Goal: Task Accomplishment & Management: Manage account settings

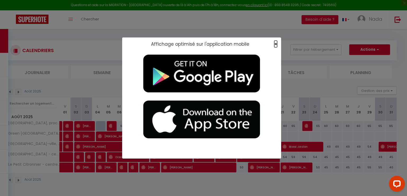
click at [203, 43] on span "×" at bounding box center [275, 44] width 3 height 7
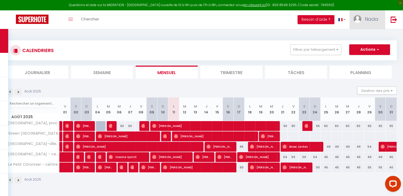
click at [203, 22] on span "Nada" at bounding box center [372, 19] width 14 height 7
click at [203, 44] on link "Équipe" at bounding box center [363, 46] width 39 height 9
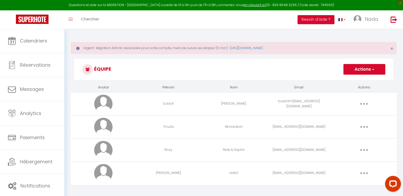
click at [203, 105] on button "button" at bounding box center [364, 103] width 15 height 8
click at [203, 114] on link "Editer" at bounding box center [350, 115] width 39 height 9
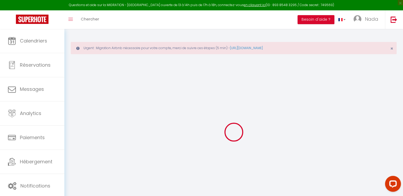
type input "Lozach"
type input "[PERSON_NAME]"
type input "lozachfr+[EMAIL_ADDRESS][DOMAIN_NAME]"
type textarea "[URL][DOMAIN_NAME]"
checkbox input "true"
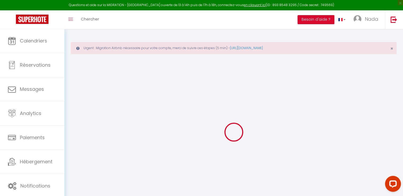
checkbox input "true"
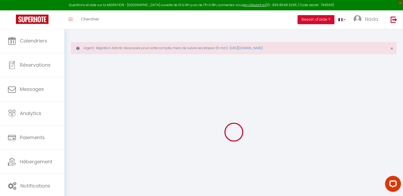
checkbox input "true"
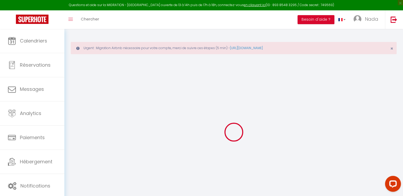
checkbox input "true"
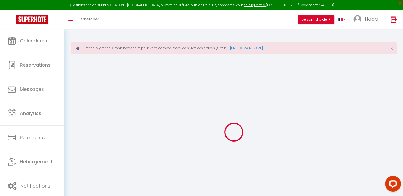
checkbox input "true"
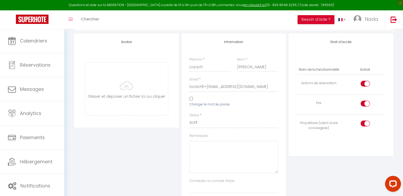
scroll to position [63, 0]
click at [190, 98] on input "Changer le mot de passe" at bounding box center [190, 97] width 3 height 3
checkbox input "true"
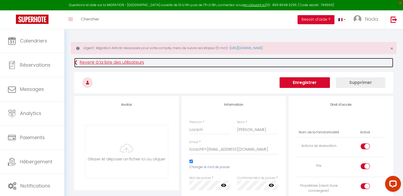
click at [76, 65] on icon at bounding box center [75, 63] width 3 height 10
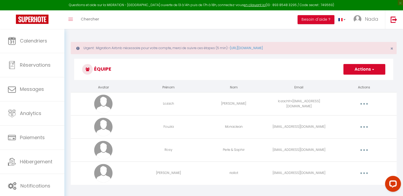
click at [203, 68] on span "button" at bounding box center [372, 69] width 3 height 5
click at [203, 78] on link "Ajouter un nouvel utilisateur" at bounding box center [354, 80] width 63 height 7
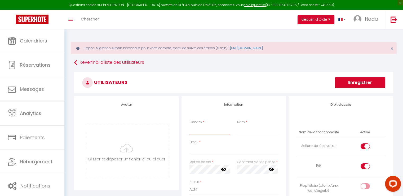
click at [200, 131] on input "Prénom" at bounding box center [209, 130] width 41 height 10
type input "l"
type input "[PERSON_NAME]"
type input "Lozach"
click at [202, 151] on input "Email" at bounding box center [233, 149] width 89 height 10
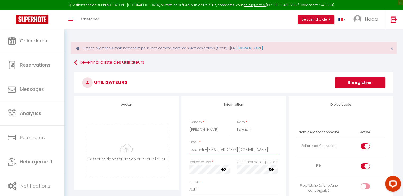
type input "lozachfr+[EMAIL_ADDRESS][DOMAIN_NAME]"
click at [203, 168] on icon at bounding box center [223, 168] width 5 height 3
click at [203, 168] on icon at bounding box center [271, 168] width 5 height 5
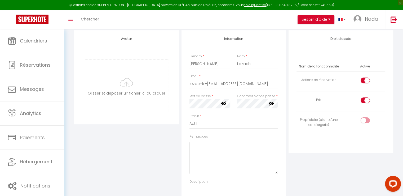
scroll to position [67, 0]
click at [203, 118] on input "checkbox" at bounding box center [369, 120] width 9 height 8
checkbox input "true"
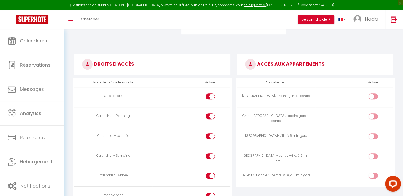
scroll to position [244, 0]
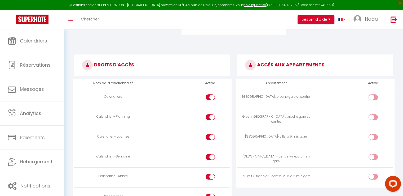
click at [203, 97] on input "checkbox" at bounding box center [377, 98] width 9 height 8
checkbox input "true"
click at [203, 115] on input "checkbox" at bounding box center [377, 118] width 9 height 8
checkbox input "true"
click at [203, 136] on input "checkbox" at bounding box center [377, 138] width 9 height 8
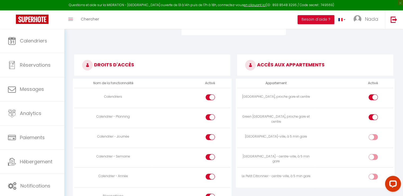
checkbox input "true"
click at [203, 157] on input "checkbox" at bounding box center [377, 158] width 9 height 8
checkbox input "true"
click at [203, 177] on input "checkbox" at bounding box center [377, 177] width 9 height 8
checkbox input "true"
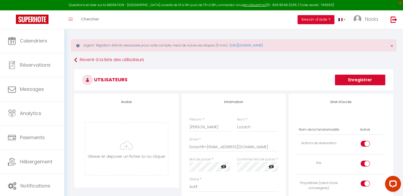
scroll to position [0, 0]
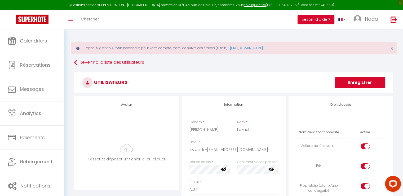
click at [203, 83] on button "Enregistrer" at bounding box center [360, 82] width 50 height 11
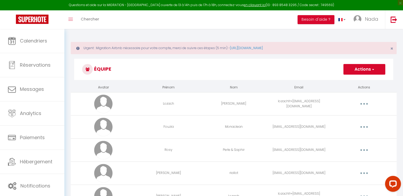
scroll to position [29, 0]
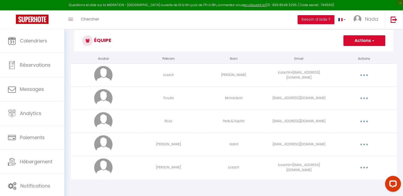
click at [203, 170] on td "lozachfr+[EMAIL_ADDRESS][DOMAIN_NAME]" at bounding box center [298, 167] width 65 height 23
click at [203, 165] on td "lozachfr+[EMAIL_ADDRESS][DOMAIN_NAME]" at bounding box center [298, 167] width 65 height 23
click at [203, 166] on icon "button" at bounding box center [364, 167] width 2 height 2
click at [203, 179] on link "Editer" at bounding box center [350, 179] width 39 height 9
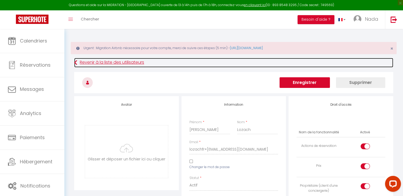
click at [76, 63] on icon at bounding box center [75, 63] width 3 height 10
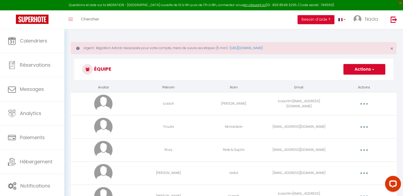
click at [203, 103] on button "button" at bounding box center [364, 103] width 15 height 8
click at [203, 118] on link "Editer" at bounding box center [350, 115] width 39 height 9
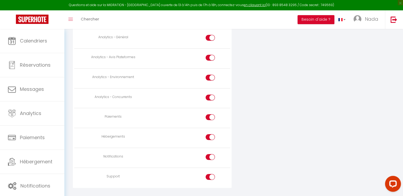
scroll to position [505, 0]
